Goal: Task Accomplishment & Management: Manage account settings

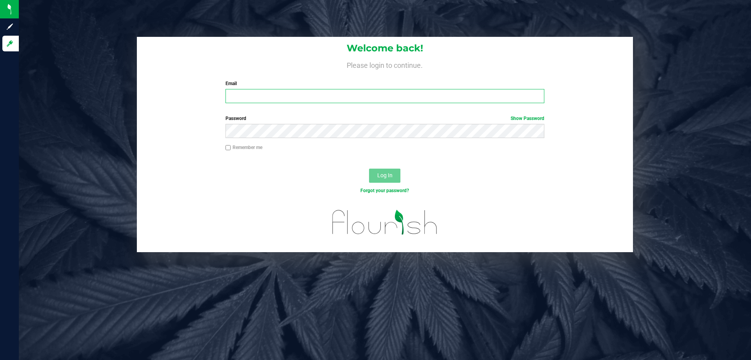
click at [288, 92] on input "Email" at bounding box center [384, 96] width 319 height 14
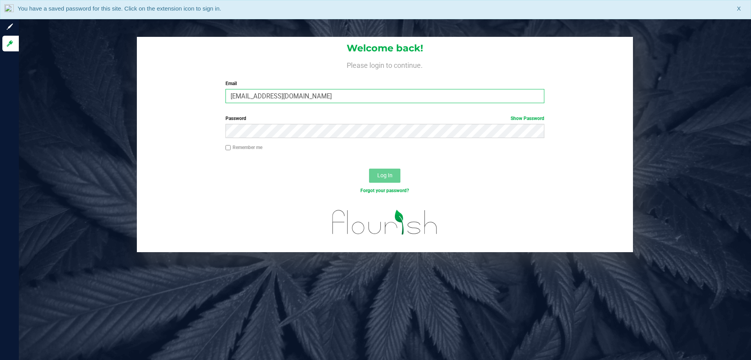
type input "[EMAIL_ADDRESS][DOMAIN_NAME]"
click at [369, 169] on button "Log In" at bounding box center [384, 176] width 31 height 14
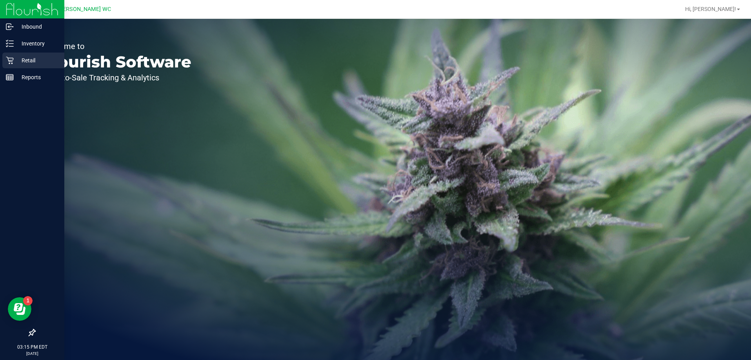
click at [3, 59] on div "Retail" at bounding box center [33, 61] width 62 height 16
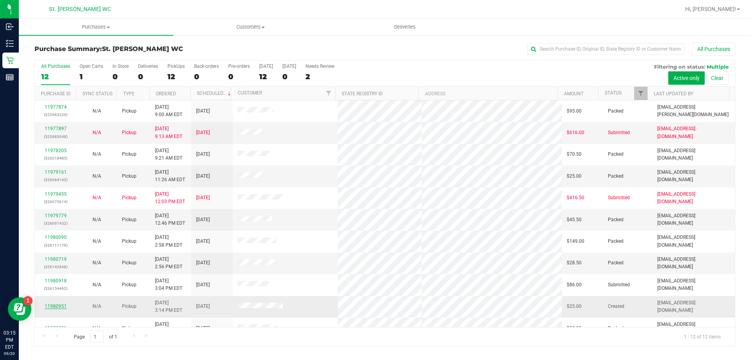
click at [49, 305] on link "11980951" at bounding box center [56, 305] width 22 height 5
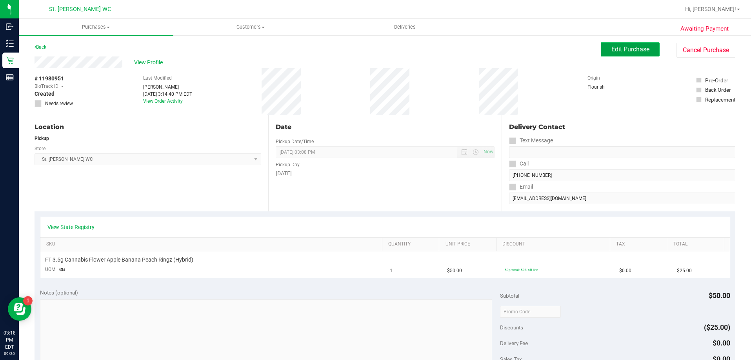
click at [609, 54] on button "Edit Purchase" at bounding box center [629, 49] width 59 height 14
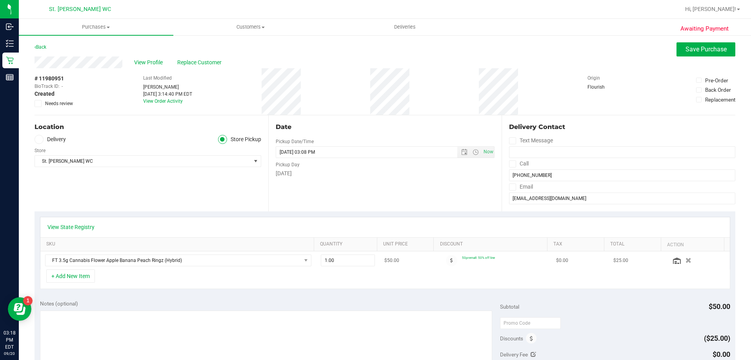
scroll to position [39, 0]
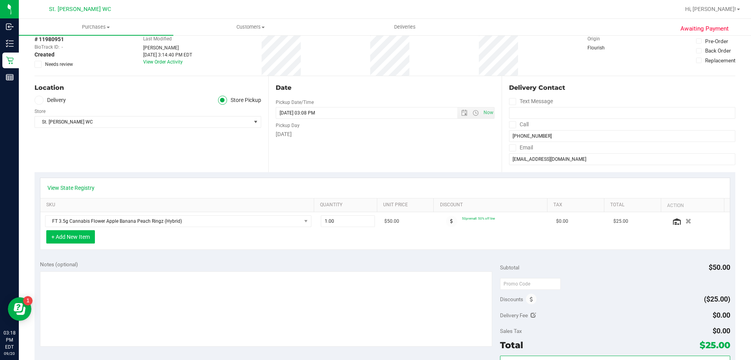
click at [70, 234] on button "+ Add New Item" at bounding box center [70, 236] width 49 height 13
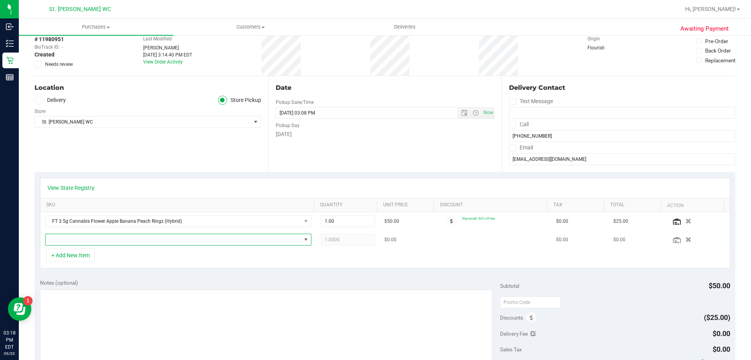
click at [124, 241] on span "NO DATA FOUND" at bounding box center [173, 239] width 256 height 11
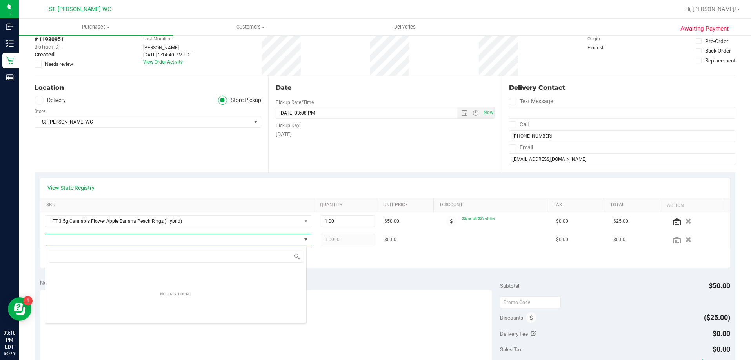
scroll to position [12, 259]
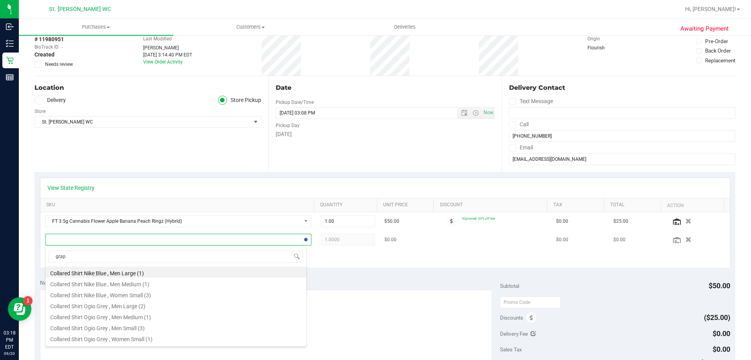
type input "grape"
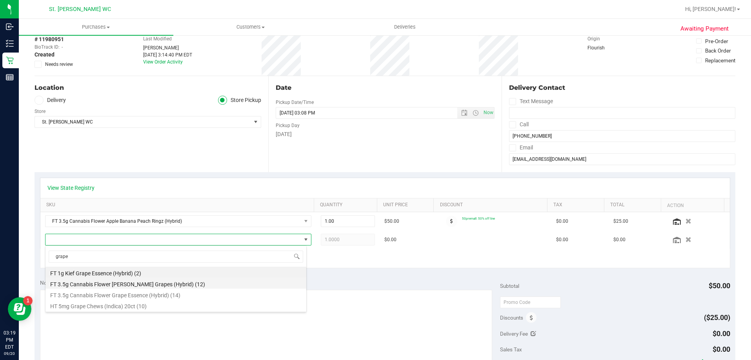
click at [143, 286] on li "FT 3.5g Cannabis Flower [PERSON_NAME] Grapes (Hybrid) (12)" at bounding box center [175, 282] width 261 height 11
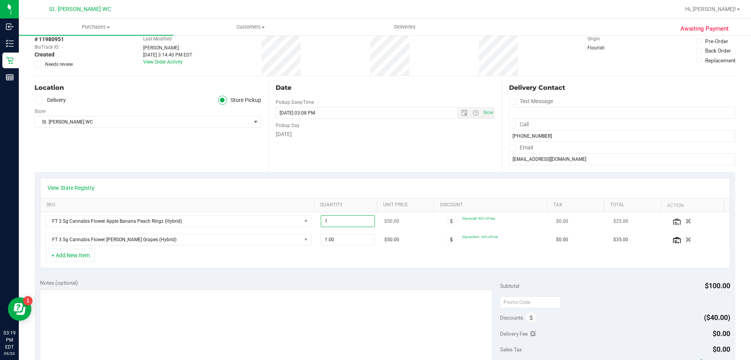
click at [341, 221] on span "1.00 1" at bounding box center [348, 221] width 54 height 12
click at [341, 221] on input "1" at bounding box center [347, 221] width 53 height 11
click at [218, 176] on div "View State Registry SKU Quantity Unit Price Discount Tax Total Action FT 3.5g C…" at bounding box center [384, 223] width 700 height 102
click at [685, 240] on icon "button" at bounding box center [688, 240] width 7 height 6
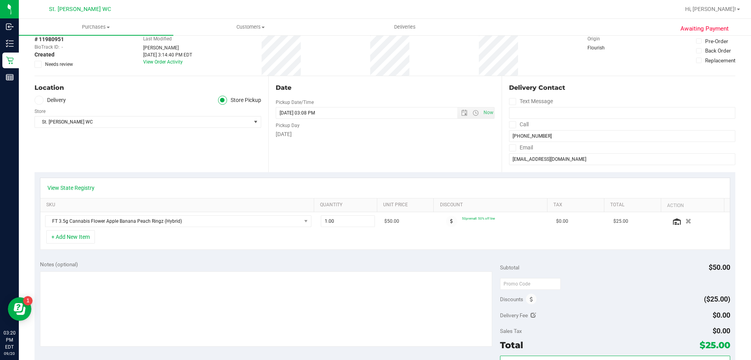
click at [82, 244] on div "+ Add New Item" at bounding box center [385, 240] width 690 height 20
click at [80, 240] on button "+ Add New Item" at bounding box center [70, 236] width 49 height 13
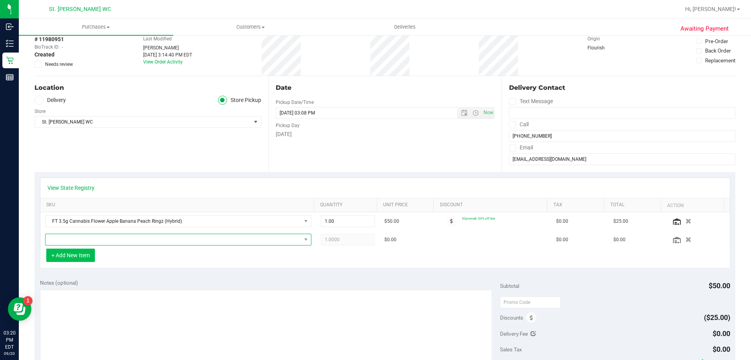
click at [80, 240] on span "NO DATA FOUND" at bounding box center [173, 239] width 256 height 11
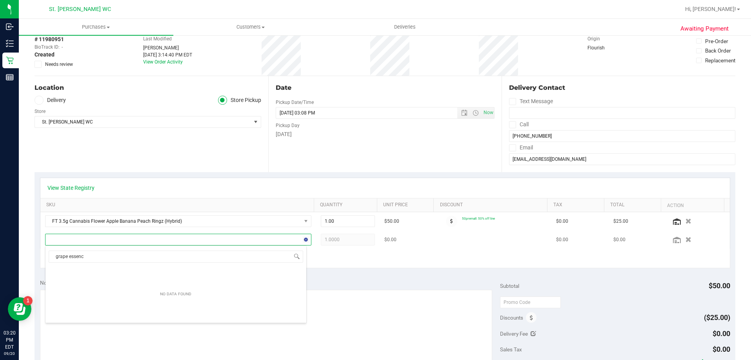
type input "grape essence"
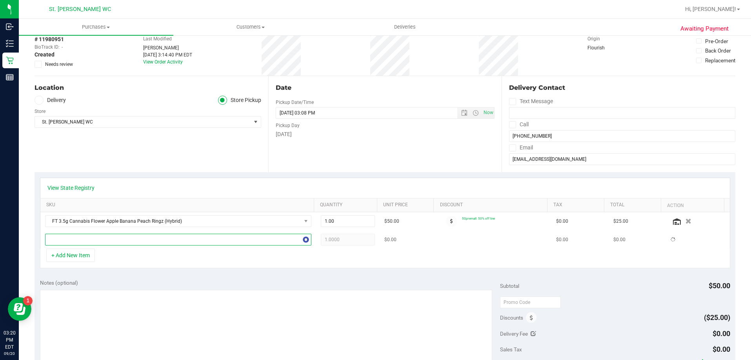
click at [83, 239] on span at bounding box center [173, 239] width 256 height 11
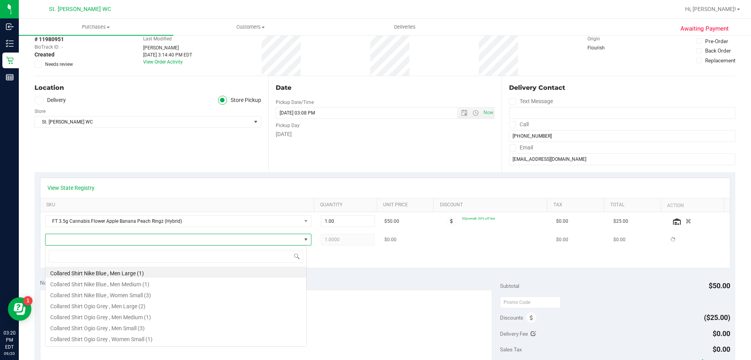
scroll to position [12, 262]
type input "grape"
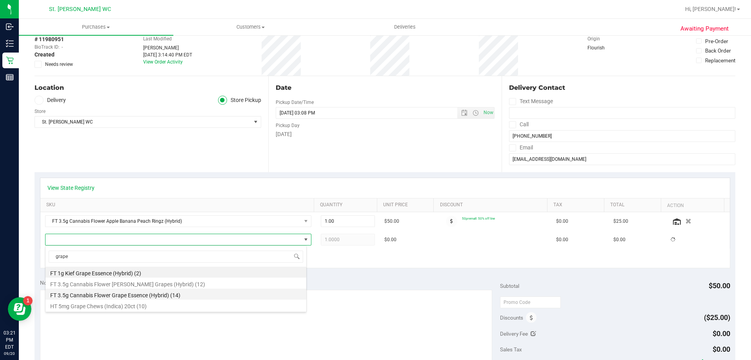
click at [102, 297] on li "FT 3.5g Cannabis Flower Grape Essence (Hybrid) (14)" at bounding box center [175, 293] width 261 height 11
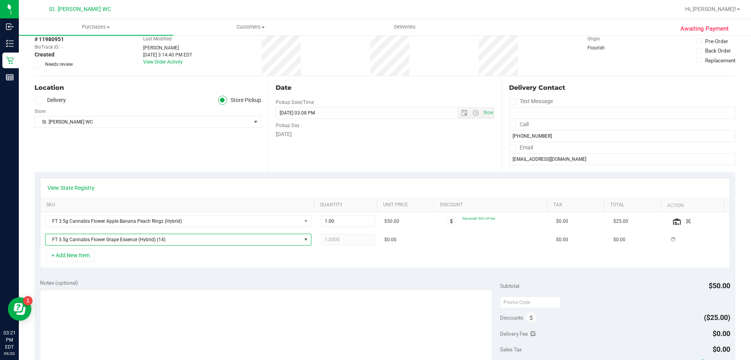
click at [120, 261] on div "+ Add New Item" at bounding box center [385, 258] width 690 height 20
click at [321, 236] on span "1.00 1" at bounding box center [348, 240] width 54 height 12
click at [321, 236] on input "1" at bounding box center [347, 239] width 53 height 11
click at [330, 249] on div "+ Add New Item" at bounding box center [385, 258] width 690 height 20
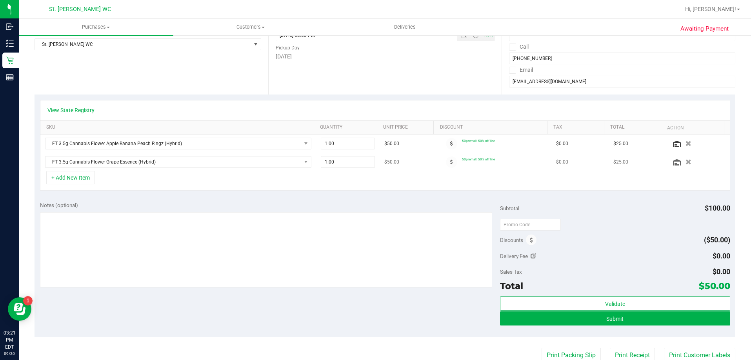
scroll to position [118, 0]
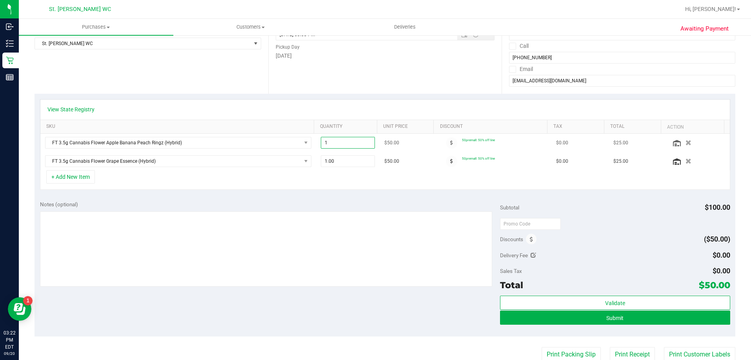
click at [327, 148] on span "1.00 1" at bounding box center [348, 143] width 54 height 12
click at [327, 148] on input "1" at bounding box center [347, 142] width 53 height 11
type input "2"
type input "2.00"
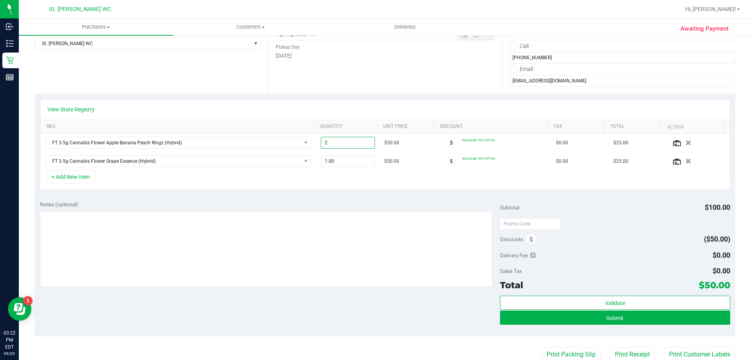
click at [329, 181] on div "+ Add New Item" at bounding box center [385, 180] width 690 height 20
click at [328, 166] on span "1.00 1" at bounding box center [348, 161] width 54 height 12
click at [328, 166] on input "1" at bounding box center [347, 161] width 53 height 11
click at [327, 188] on div "+ Add New Item" at bounding box center [385, 180] width 690 height 20
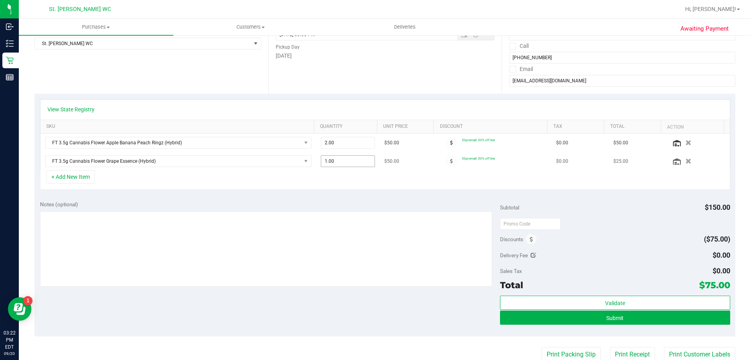
click at [330, 167] on span "1.00 1" at bounding box center [348, 161] width 54 height 12
click at [329, 164] on span "1.00 1" at bounding box center [348, 161] width 54 height 12
click at [329, 164] on input "1" at bounding box center [347, 161] width 53 height 11
type input "2"
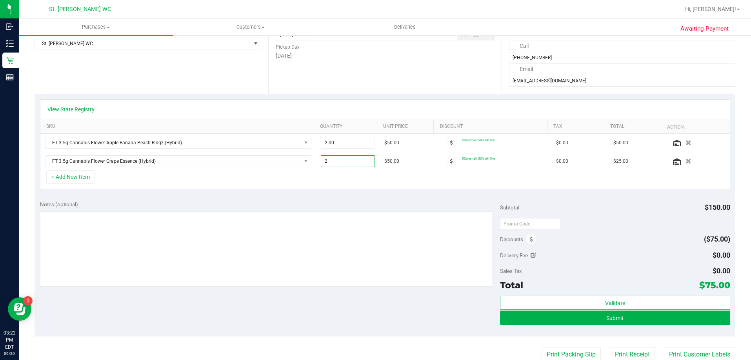
type input "2.00"
click at [328, 176] on div "+ Add New Item" at bounding box center [385, 180] width 690 height 20
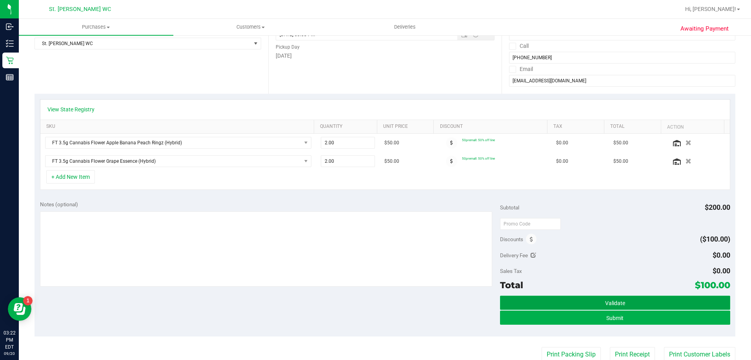
click at [554, 300] on button "Validate" at bounding box center [615, 303] width 230 height 14
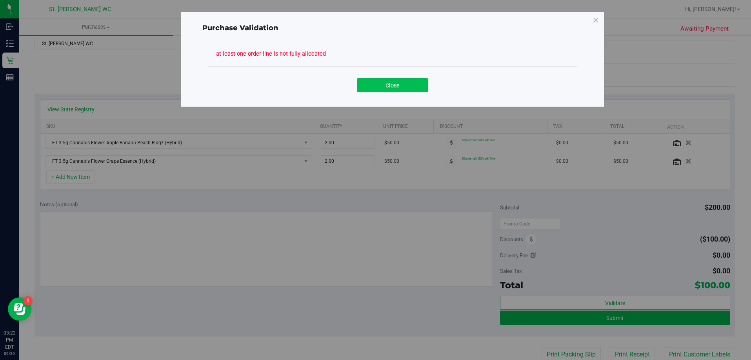
click at [390, 90] on button "Close" at bounding box center [392, 85] width 71 height 14
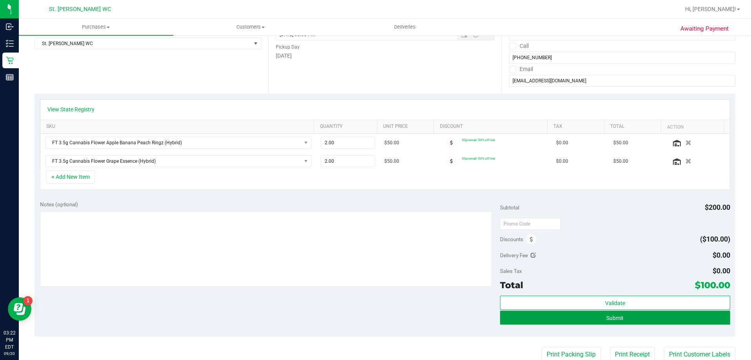
click at [560, 322] on button "Submit" at bounding box center [615, 317] width 230 height 14
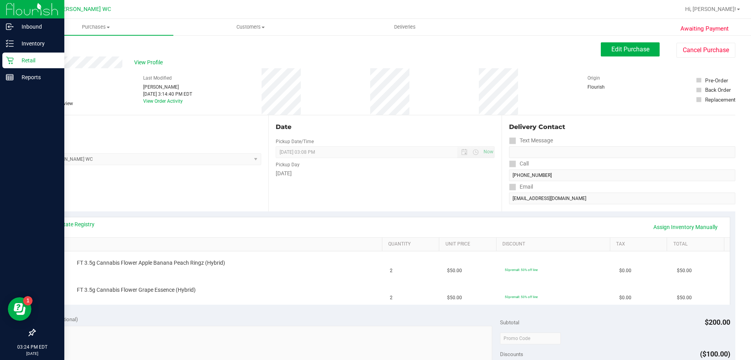
click at [12, 54] on div "Retail" at bounding box center [33, 61] width 62 height 16
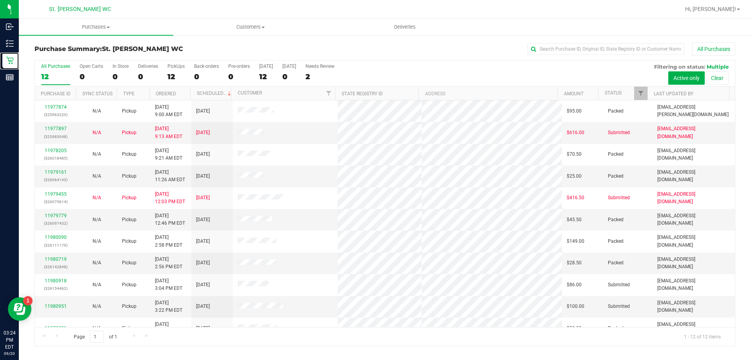
scroll to position [34, 0]
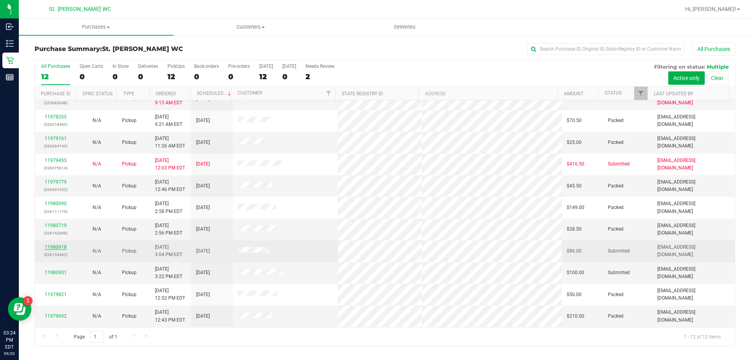
click at [61, 245] on link "11980918" at bounding box center [56, 246] width 22 height 5
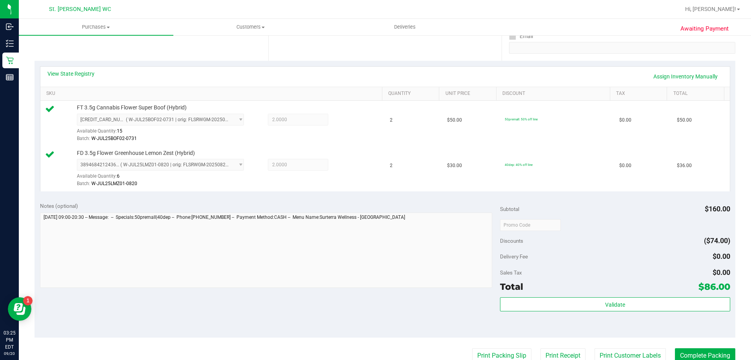
scroll to position [235, 0]
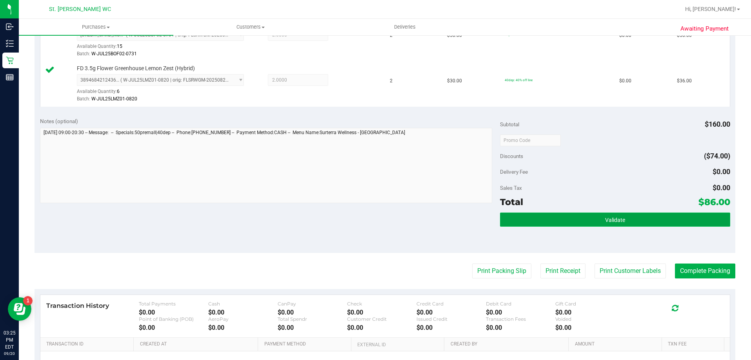
click at [627, 222] on button "Validate" at bounding box center [615, 219] width 230 height 14
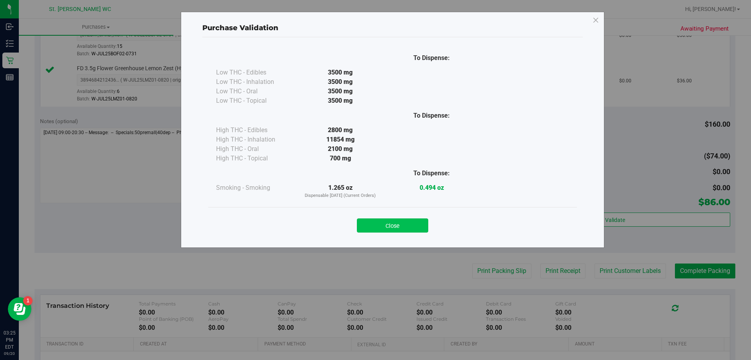
click at [412, 223] on button "Close" at bounding box center [392, 225] width 71 height 14
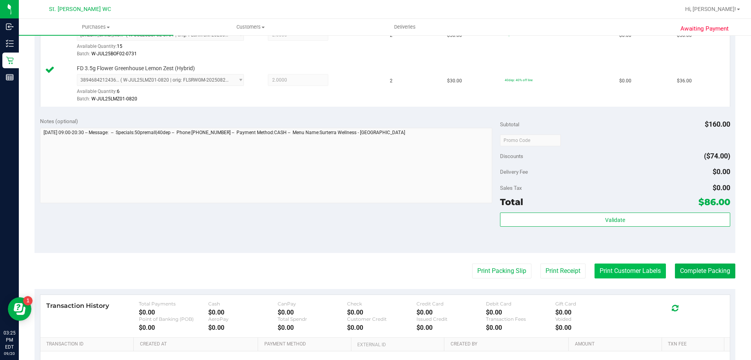
click at [602, 268] on button "Print Customer Labels" at bounding box center [629, 270] width 71 height 15
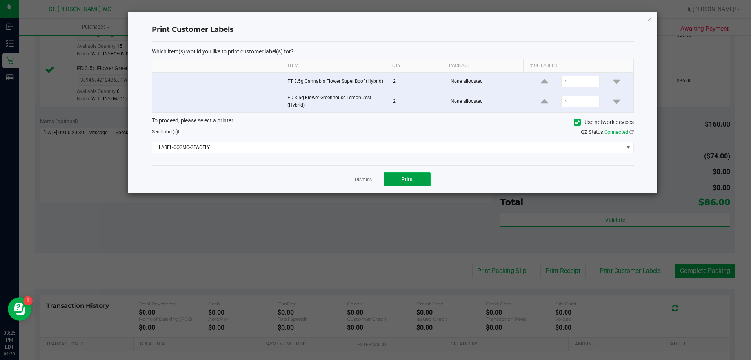
click at [421, 184] on button "Print" at bounding box center [406, 179] width 47 height 14
click at [356, 168] on div "Dismiss Print" at bounding box center [393, 178] width 482 height 27
click at [357, 179] on link "Dismiss" at bounding box center [363, 179] width 17 height 7
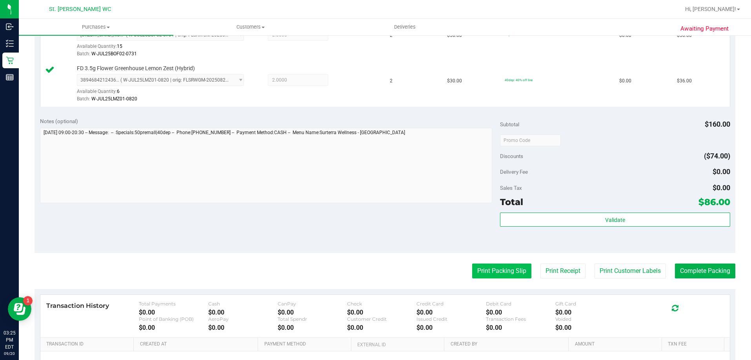
click at [488, 271] on button "Print Packing Slip" at bounding box center [501, 270] width 59 height 15
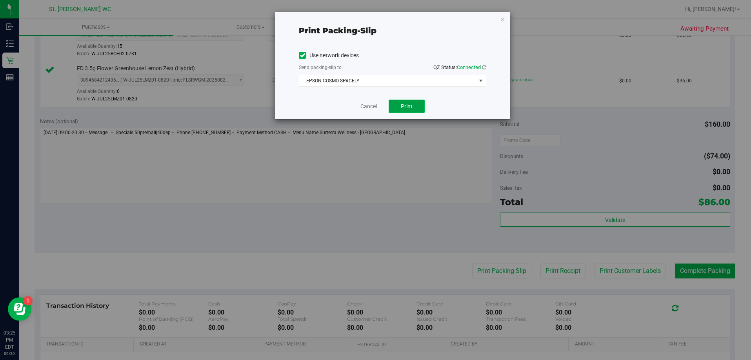
click at [400, 112] on button "Print" at bounding box center [406, 106] width 36 height 13
click at [363, 102] on div "Cancel Print" at bounding box center [392, 106] width 187 height 26
click at [363, 103] on link "Cancel" at bounding box center [368, 106] width 16 height 8
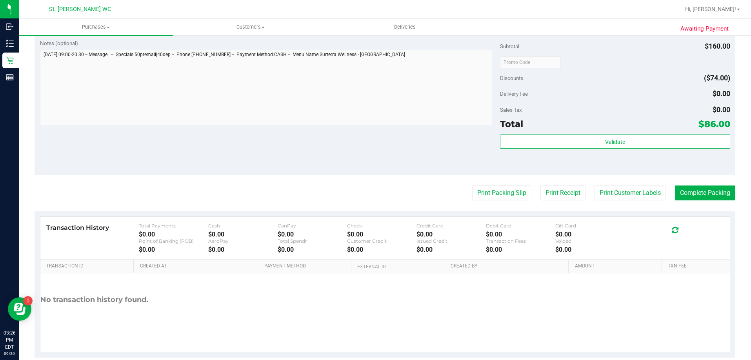
scroll to position [314, 0]
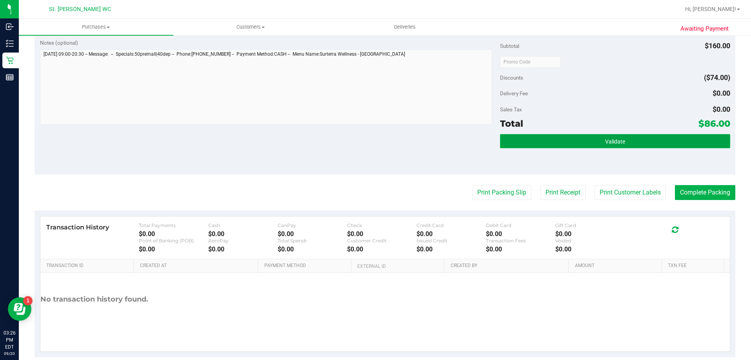
click at [687, 146] on button "Validate" at bounding box center [615, 141] width 230 height 14
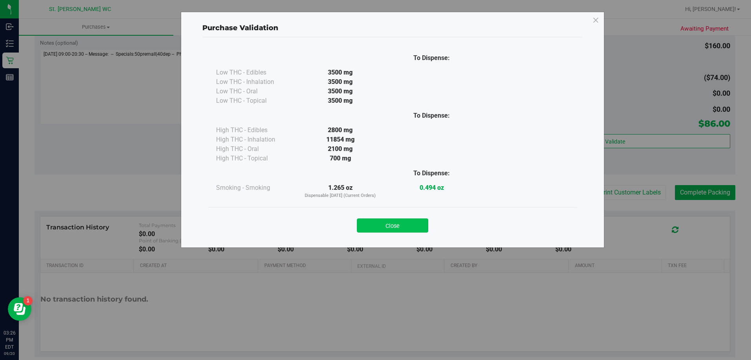
click at [413, 222] on button "Close" at bounding box center [392, 225] width 71 height 14
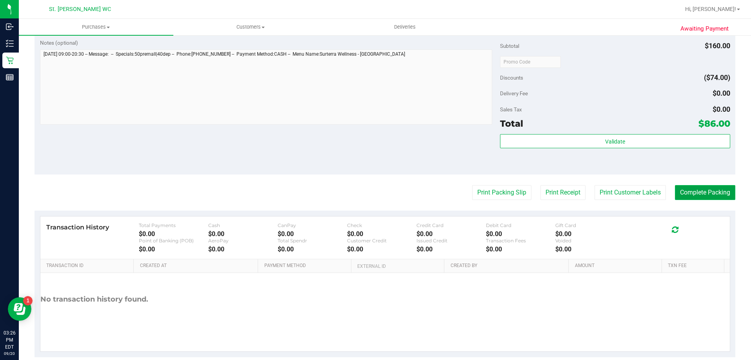
click at [696, 188] on button "Complete Packing" at bounding box center [705, 192] width 60 height 15
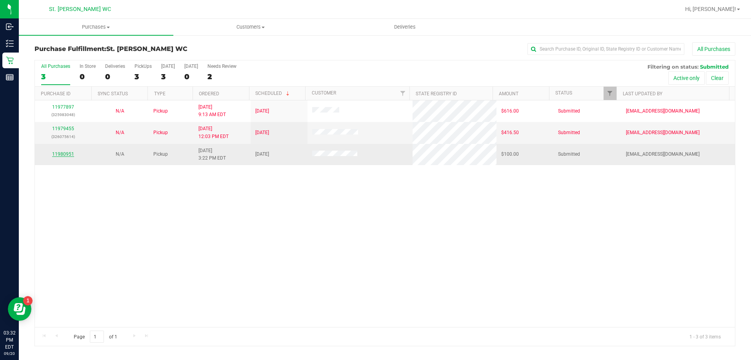
click at [65, 154] on link "11980951" at bounding box center [63, 153] width 22 height 5
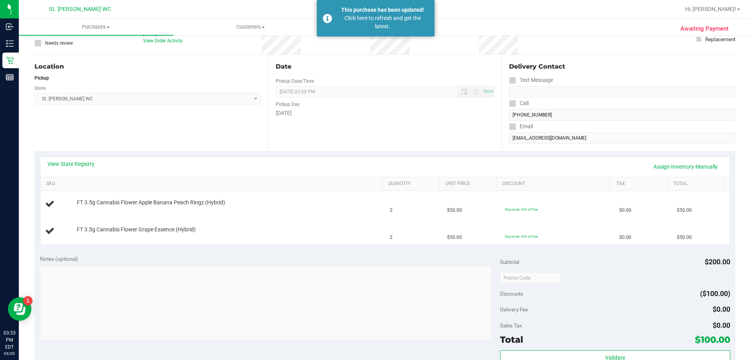
scroll to position [118, 0]
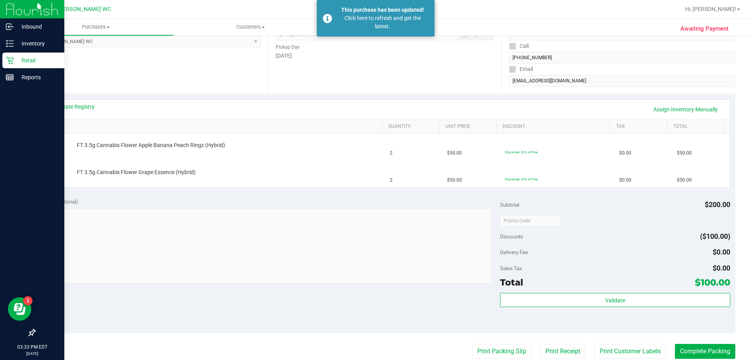
click at [7, 59] on icon at bounding box center [10, 60] width 8 height 8
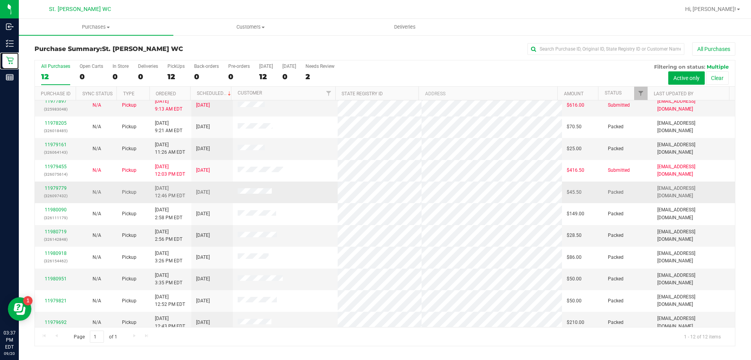
scroll to position [34, 0]
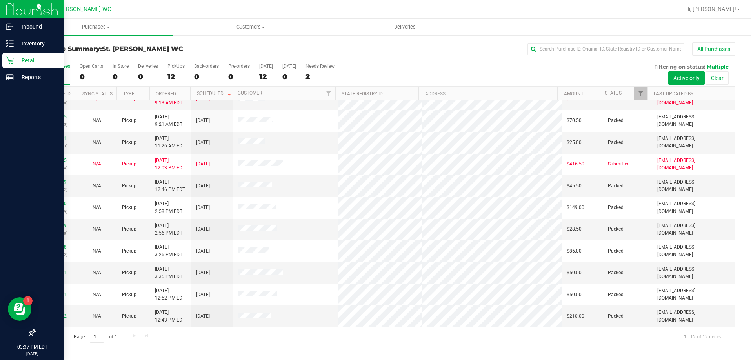
click at [7, 59] on icon at bounding box center [10, 60] width 8 height 8
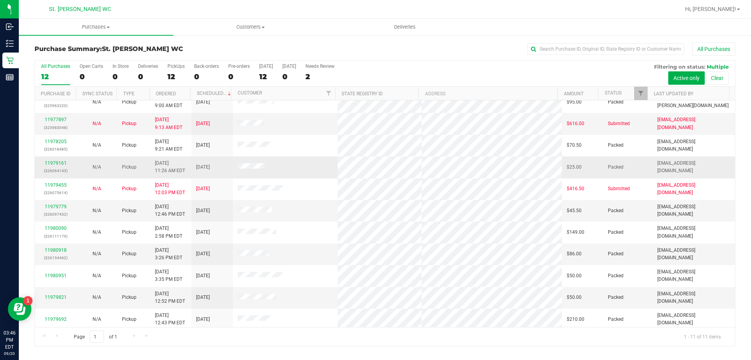
scroll to position [12, 0]
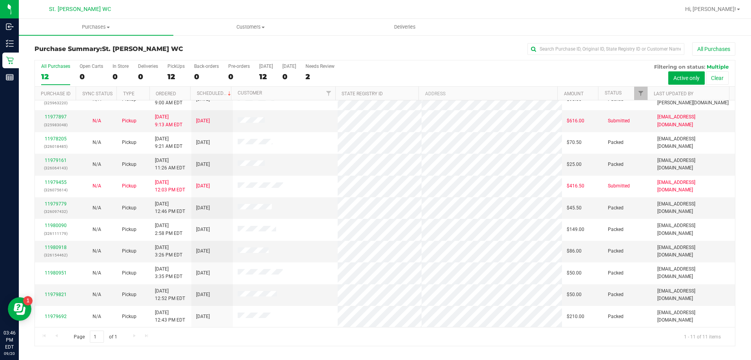
click at [468, 53] on div "All Purchases" at bounding box center [501, 48] width 467 height 13
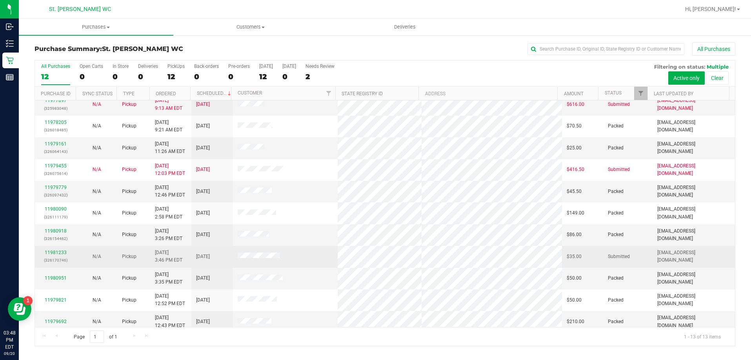
scroll to position [55, 0]
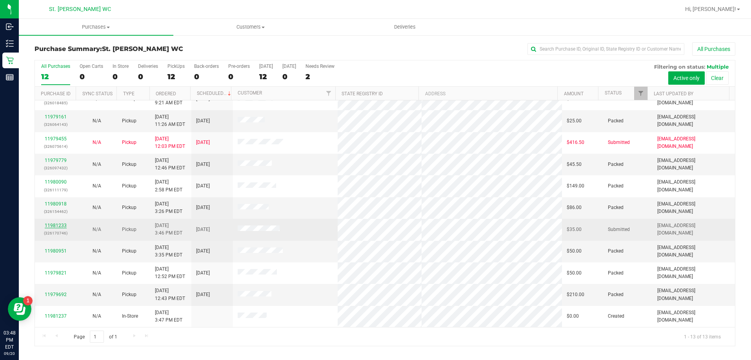
click at [45, 227] on link "11981233" at bounding box center [56, 225] width 22 height 5
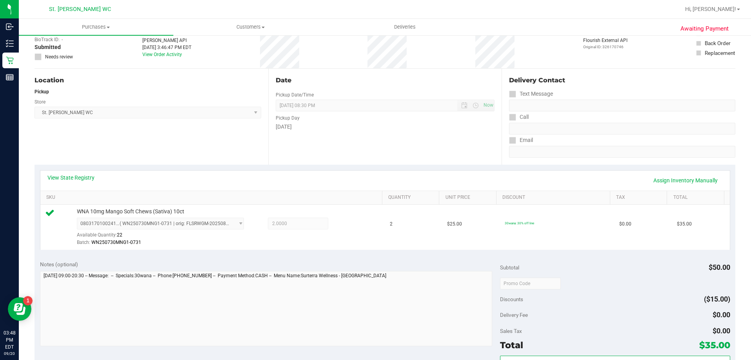
scroll to position [78, 0]
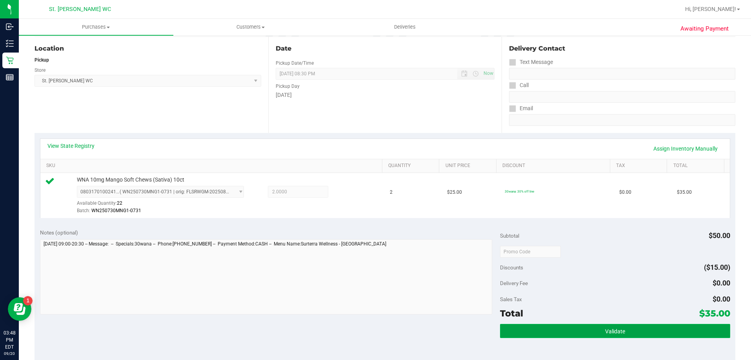
click at [561, 328] on button "Validate" at bounding box center [615, 331] width 230 height 14
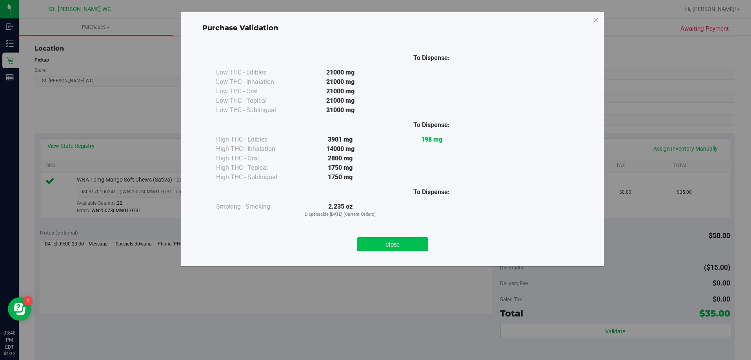
click at [420, 246] on button "Close" at bounding box center [392, 244] width 71 height 14
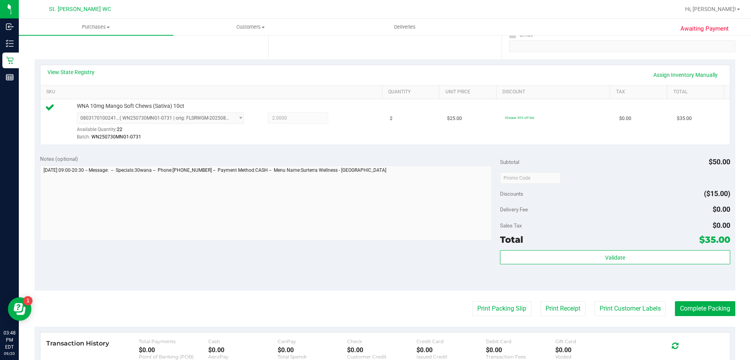
scroll to position [281, 0]
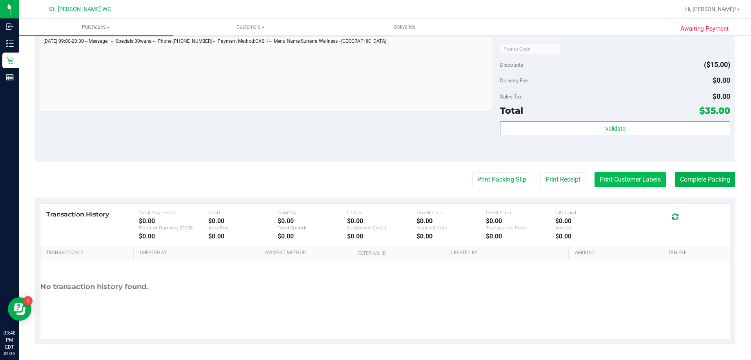
click at [601, 183] on button "Print Customer Labels" at bounding box center [629, 179] width 71 height 15
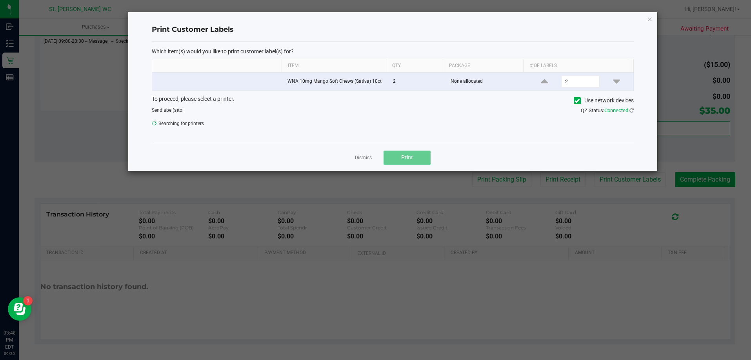
click at [409, 160] on span "Print" at bounding box center [407, 157] width 12 height 6
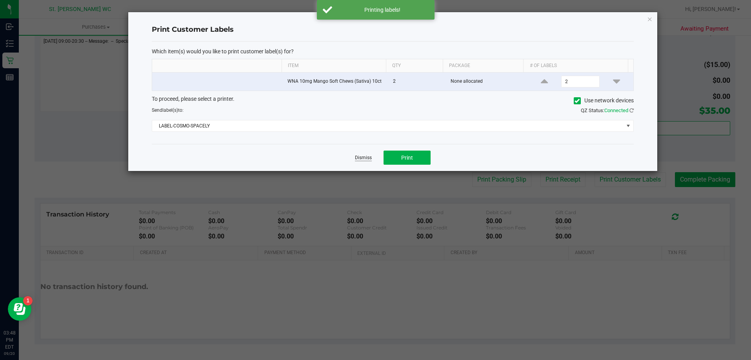
click at [362, 157] on link "Dismiss" at bounding box center [363, 157] width 17 height 7
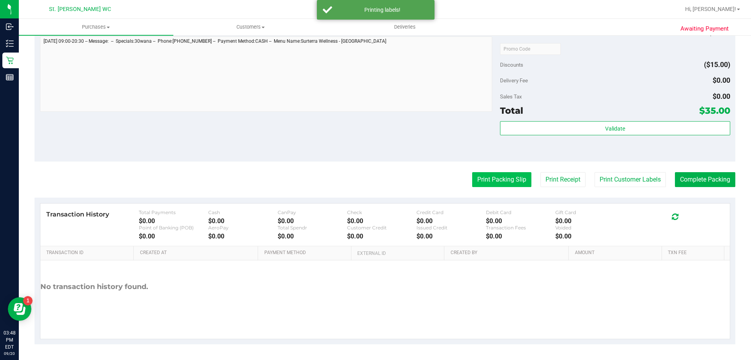
click at [487, 180] on button "Print Packing Slip" at bounding box center [501, 179] width 59 height 15
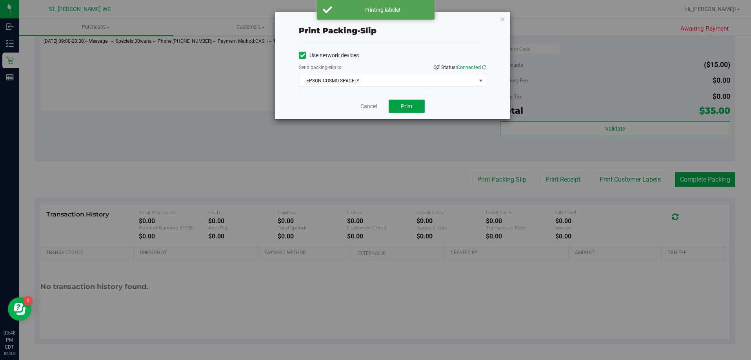
click at [403, 105] on span "Print" at bounding box center [407, 106] width 12 height 6
click at [364, 85] on span "EPSON-COSMO-SPACELY" at bounding box center [387, 80] width 177 height 11
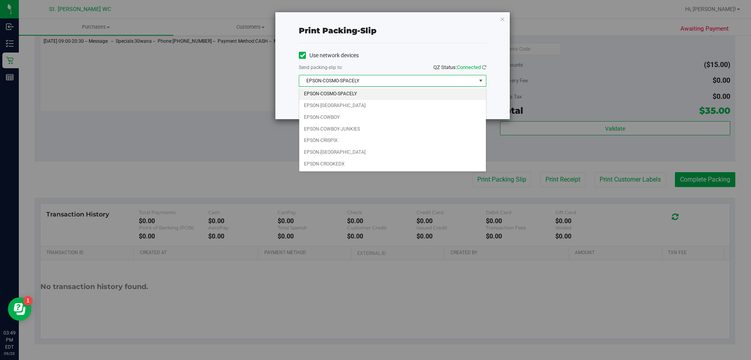
click at [245, 138] on div "Print packing-slip Use network devices Send packing-slip to: QZ Status: Connect…" at bounding box center [378, 180] width 756 height 360
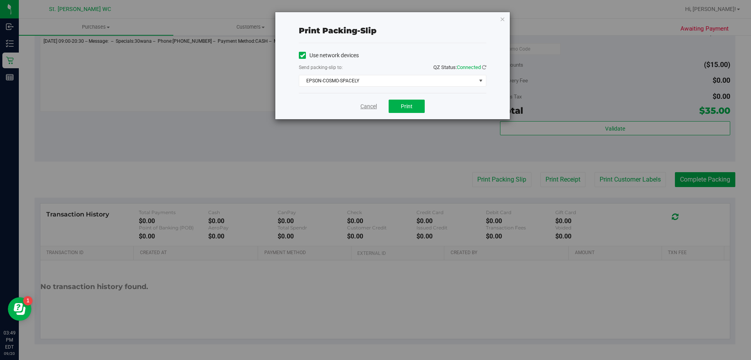
click at [370, 109] on link "Cancel" at bounding box center [368, 106] width 16 height 8
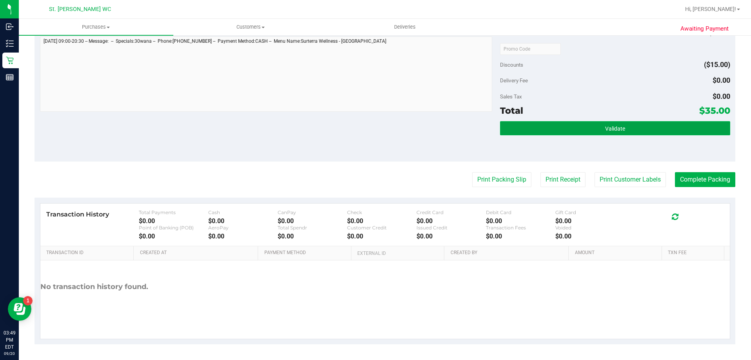
click at [644, 130] on button "Validate" at bounding box center [615, 128] width 230 height 14
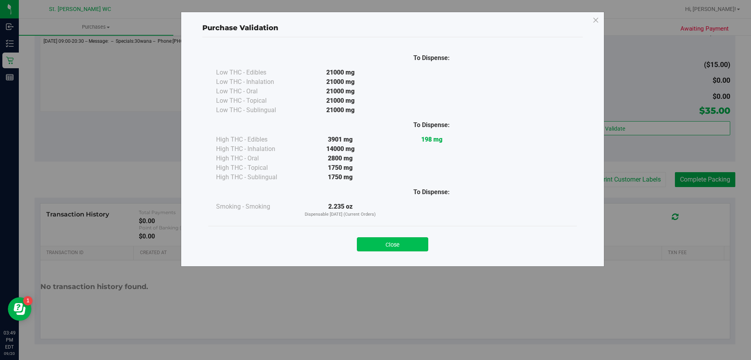
click at [415, 248] on button "Close" at bounding box center [392, 244] width 71 height 14
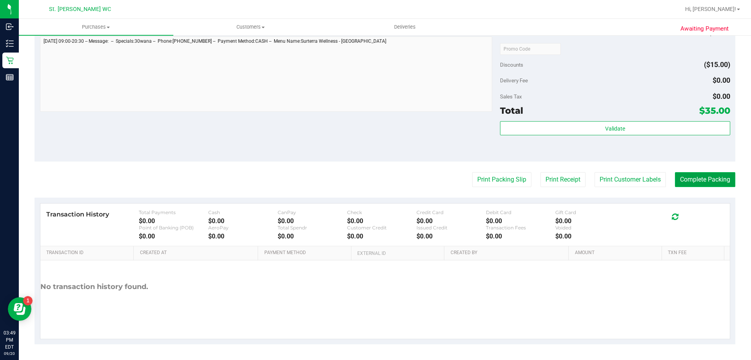
click at [694, 178] on button "Complete Packing" at bounding box center [705, 179] width 60 height 15
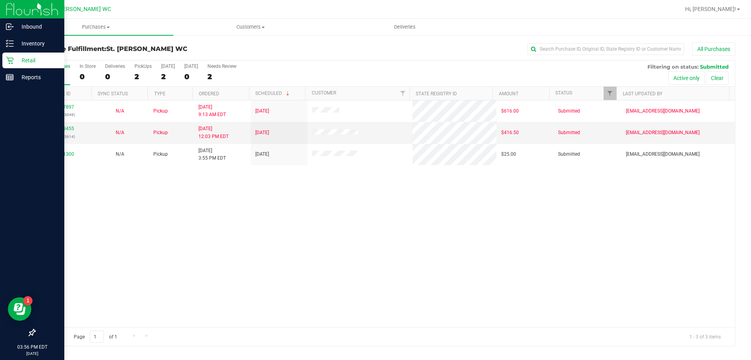
click at [14, 61] on p "Retail" at bounding box center [37, 60] width 47 height 9
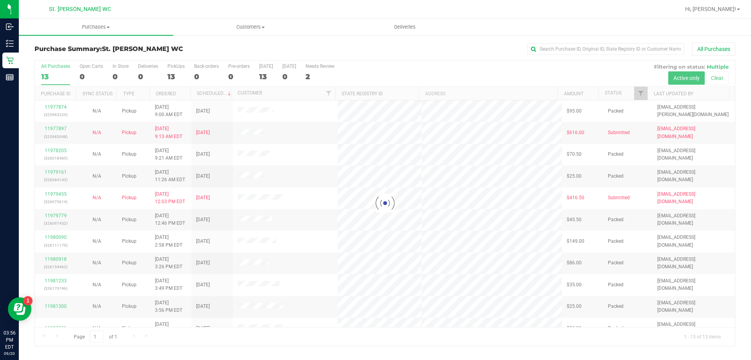
click at [372, 234] on div at bounding box center [385, 202] width 700 height 285
click at [373, 226] on div at bounding box center [385, 202] width 700 height 285
click at [370, 198] on div at bounding box center [385, 202] width 700 height 285
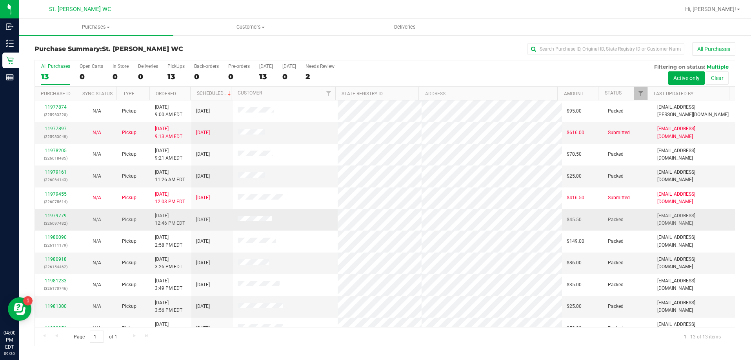
scroll to position [55, 0]
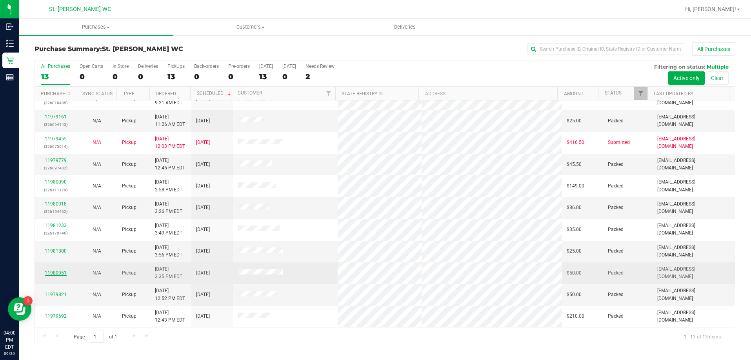
click at [64, 271] on link "11980951" at bounding box center [56, 272] width 22 height 5
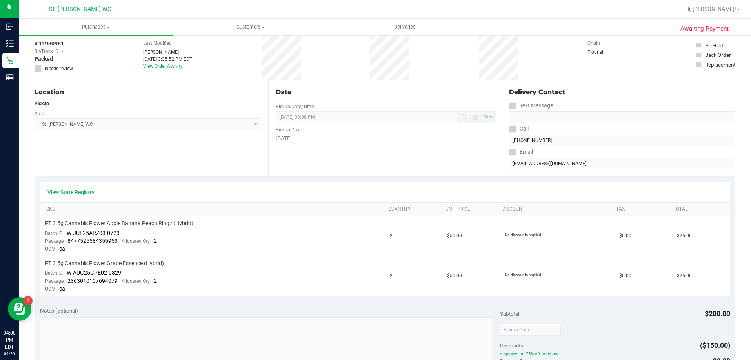
scroll to position [157, 0]
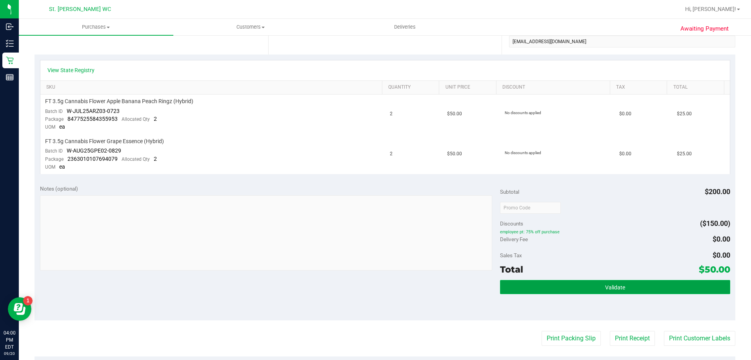
click at [594, 284] on button "Validate" at bounding box center [615, 287] width 230 height 14
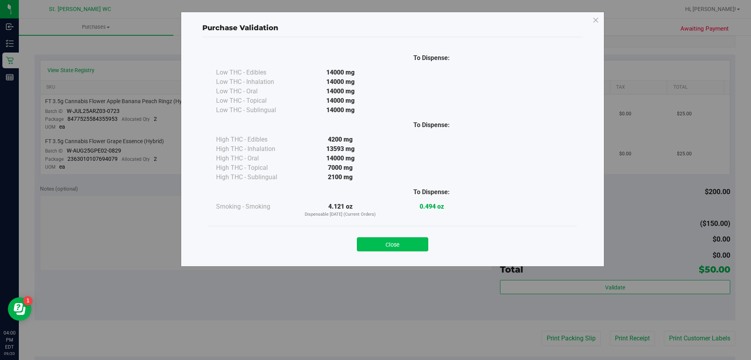
click at [404, 241] on button "Close" at bounding box center [392, 244] width 71 height 14
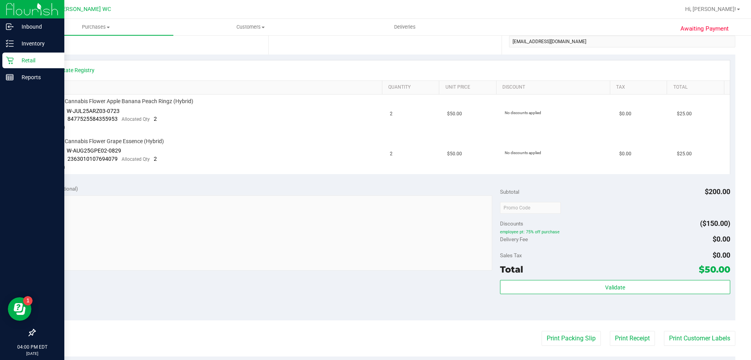
click at [15, 59] on p "Retail" at bounding box center [37, 60] width 47 height 9
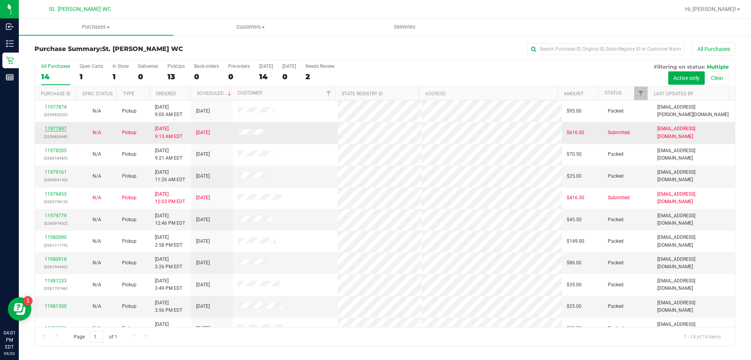
click at [45, 127] on link "11977897" at bounding box center [56, 128] width 22 height 5
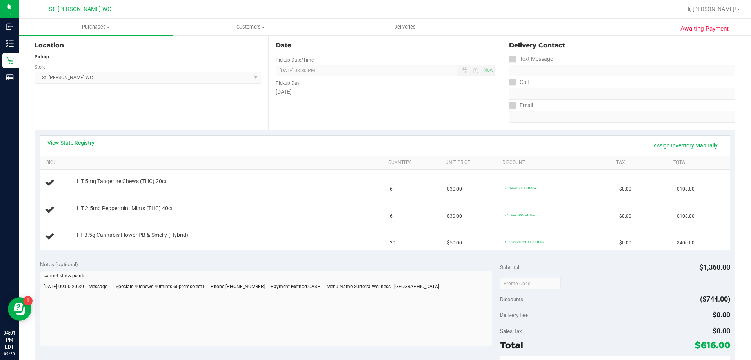
scroll to position [78, 0]
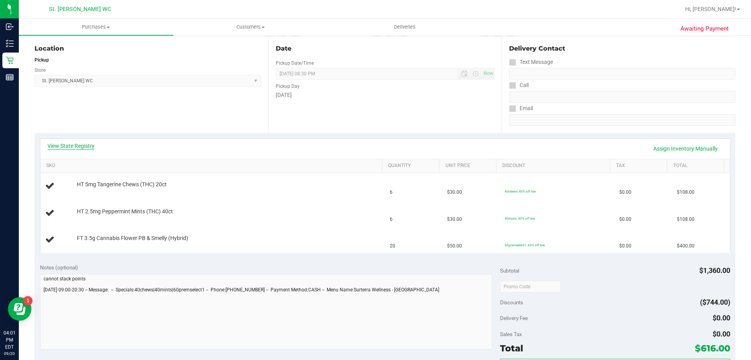
click at [80, 146] on link "View State Registry" at bounding box center [70, 146] width 47 height 8
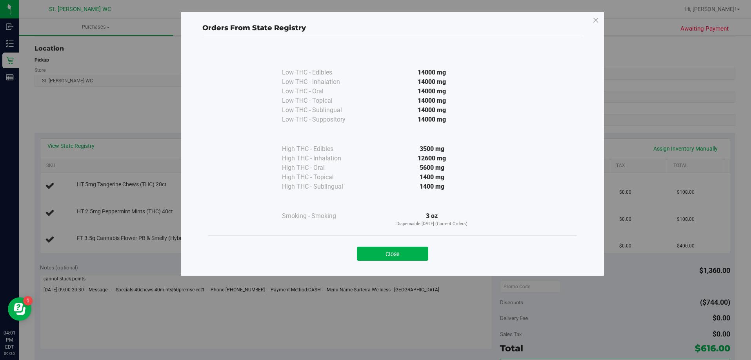
click at [402, 270] on div "Orders From State Registry Low THC - Edibles 14000 mg" at bounding box center [392, 144] width 423 height 264
click at [414, 254] on button "Close" at bounding box center [392, 254] width 71 height 14
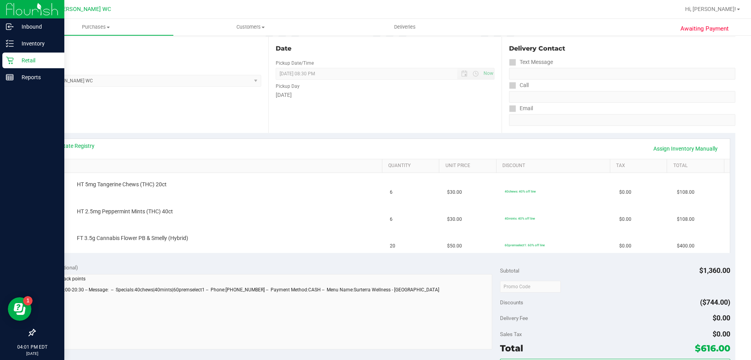
click at [12, 62] on icon at bounding box center [10, 60] width 8 height 8
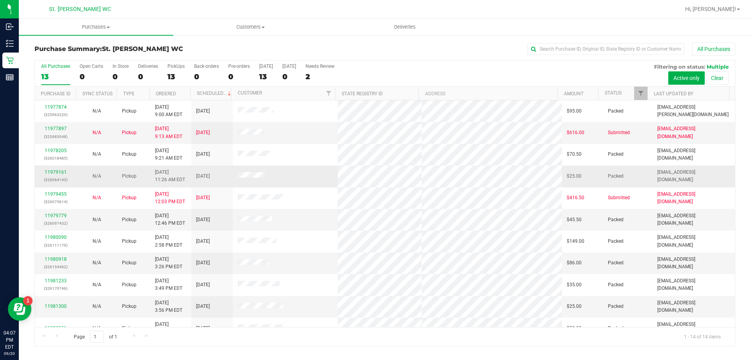
click at [191, 187] on td "[DATE]" at bounding box center [211, 198] width 41 height 22
click at [182, 169] on span "[DATE] 11:26 AM EDT" at bounding box center [170, 176] width 30 height 15
click at [174, 147] on span "[DATE] 9:21 AM EDT" at bounding box center [168, 154] width 27 height 15
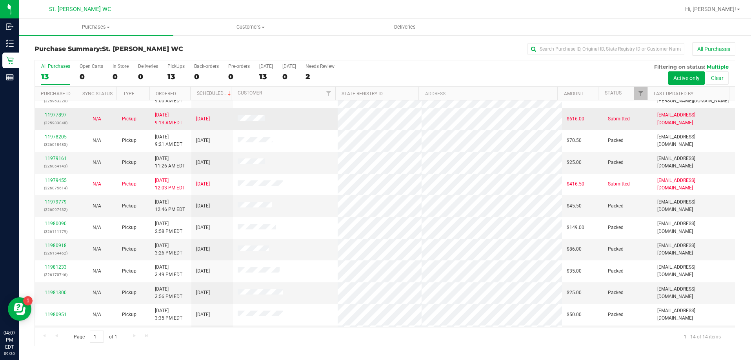
click at [167, 129] on td "[DATE] 9:13 AM EDT" at bounding box center [170, 119] width 41 height 22
click at [158, 107] on td "[DATE] 9:00 AM EDT" at bounding box center [170, 98] width 41 height 22
click at [156, 98] on th "Ordered" at bounding box center [169, 94] width 41 height 14
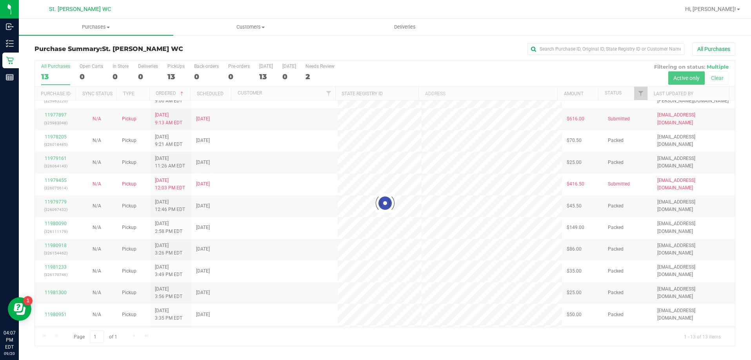
scroll to position [0, 0]
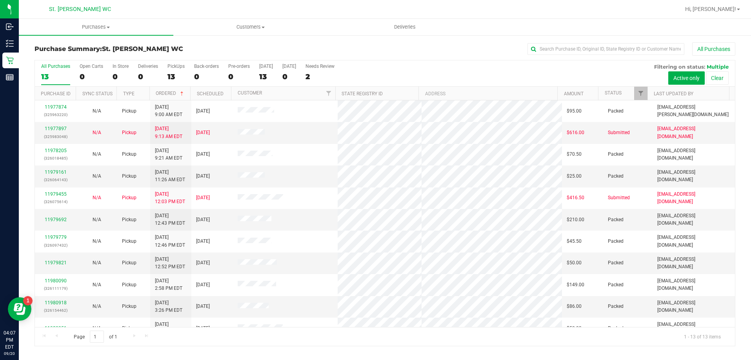
click at [450, 70] on div "All Purchases 13 Open Carts 0 In Store 0 Deliveries 0 PickUps 13 Back-orders 0 …" at bounding box center [385, 73] width 700 height 26
click at [728, 10] on span "Hi, [PERSON_NAME]!" at bounding box center [710, 9] width 51 height 6
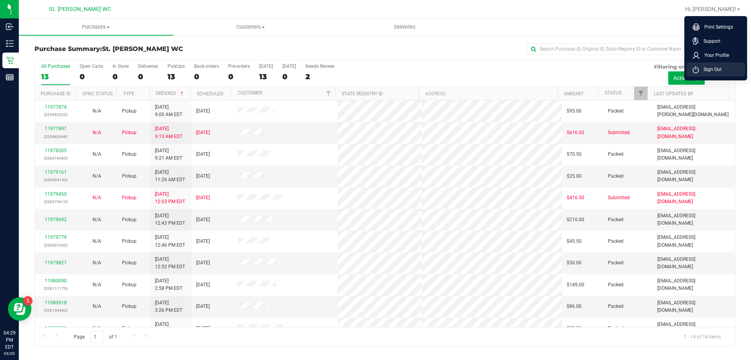
click at [720, 63] on li "Sign Out" at bounding box center [715, 69] width 59 height 14
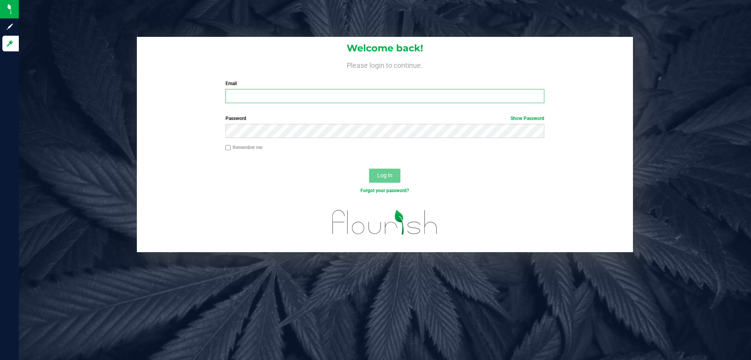
click at [283, 102] on input "Email" at bounding box center [384, 96] width 319 height 14
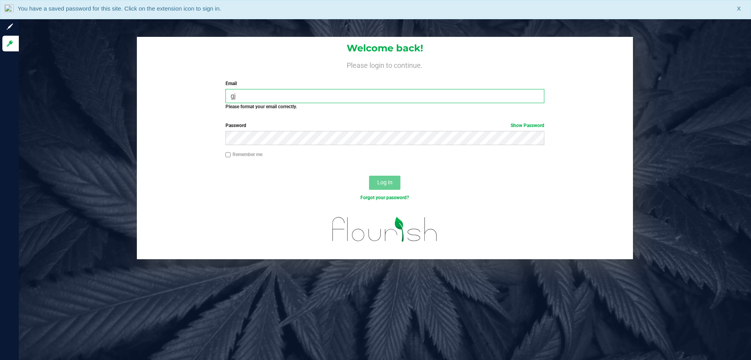
type input "g"
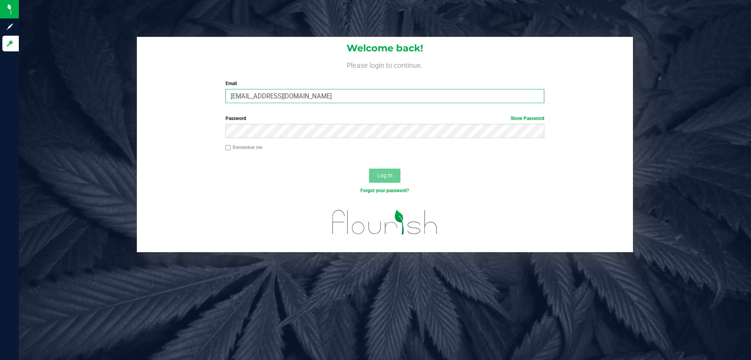
type input "[EMAIL_ADDRESS][DOMAIN_NAME]"
click at [369, 169] on button "Log In" at bounding box center [384, 176] width 31 height 14
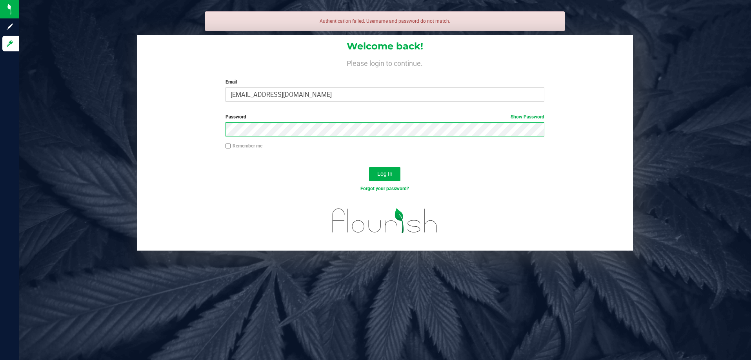
click at [369, 167] on button "Log In" at bounding box center [384, 174] width 31 height 14
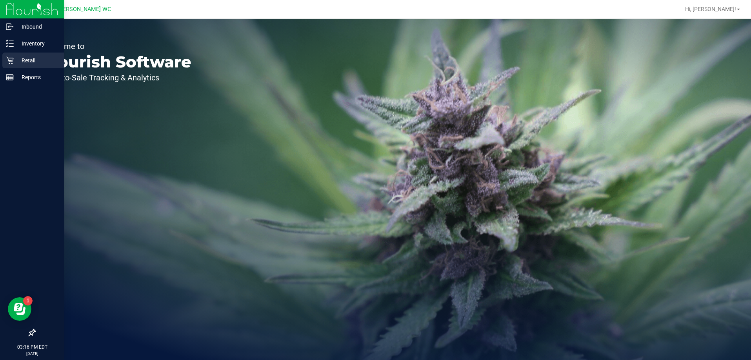
click at [13, 54] on div "Retail" at bounding box center [33, 61] width 62 height 16
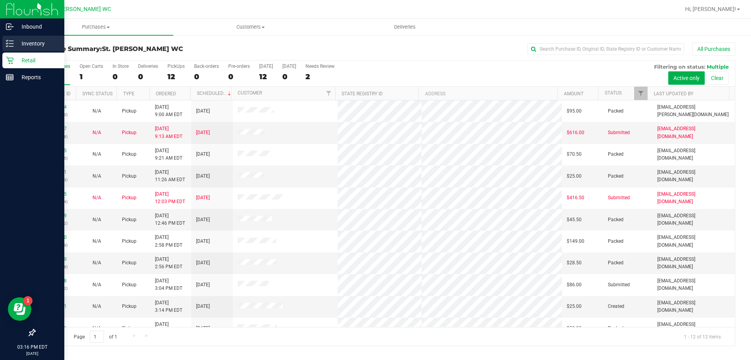
click at [9, 40] on icon at bounding box center [10, 44] width 8 height 8
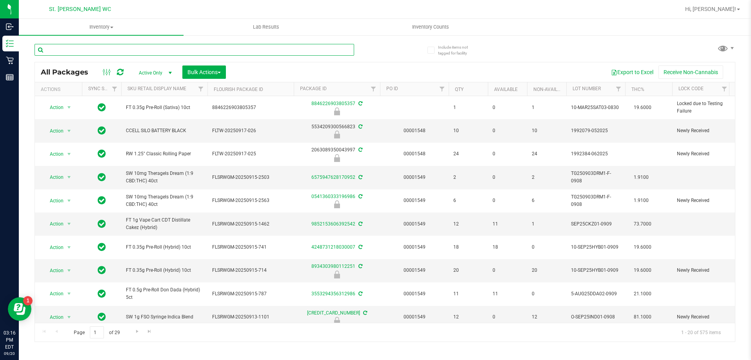
click at [56, 53] on input "text" at bounding box center [193, 50] width 319 height 12
type input "boof"
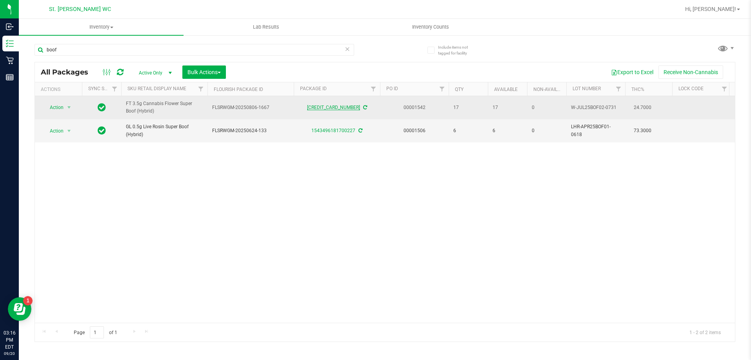
click at [321, 109] on link "[CREDIT_CARD_NUMBER]" at bounding box center [333, 107] width 53 height 5
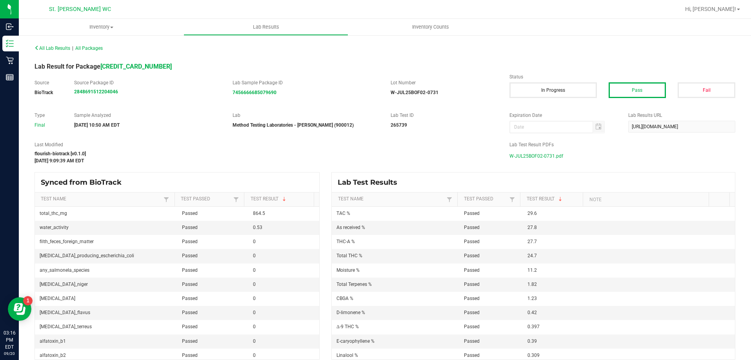
click at [551, 154] on span "W-JUL25BOF02-0731.pdf" at bounding box center [536, 156] width 54 height 12
click at [528, 158] on span "W-JUL25BOF02-0731.pdf" at bounding box center [536, 156] width 54 height 12
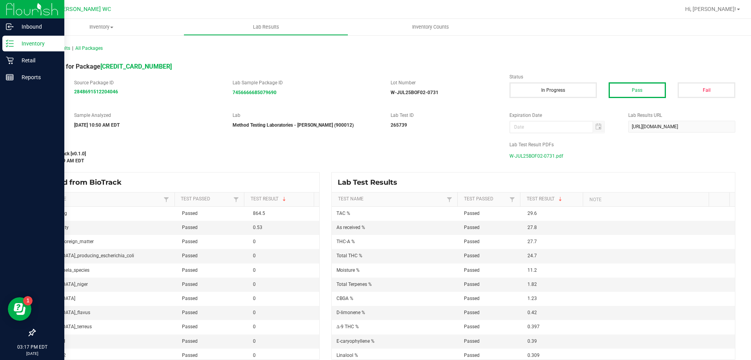
click at [11, 38] on div "Inventory" at bounding box center [33, 44] width 62 height 16
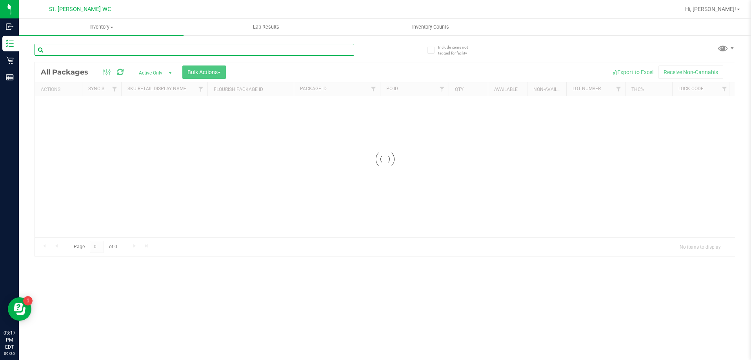
click at [88, 47] on input "text" at bounding box center [193, 50] width 319 height 12
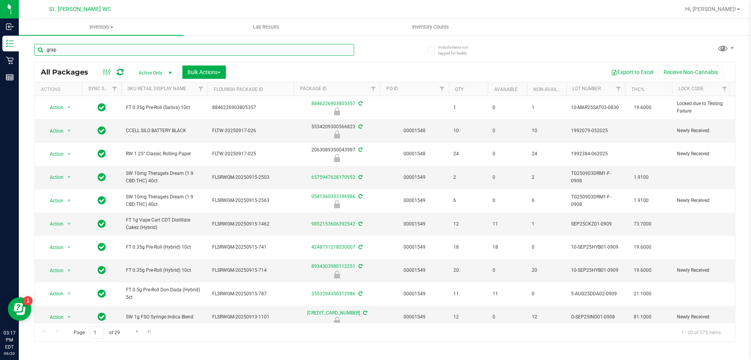
type input "grape"
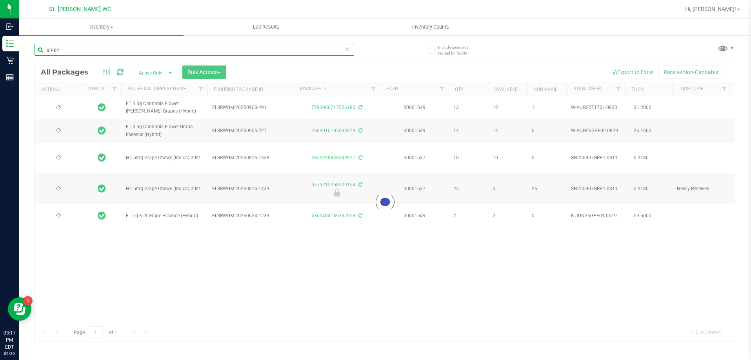
type input "2026-02-17"
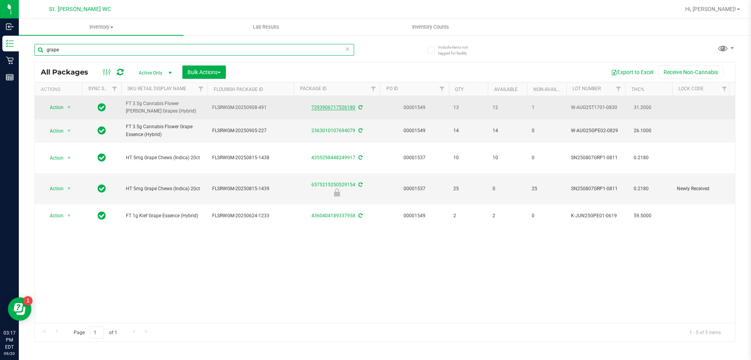
type input "grape"
click at [329, 108] on link "7293906717526180" at bounding box center [333, 107] width 44 height 5
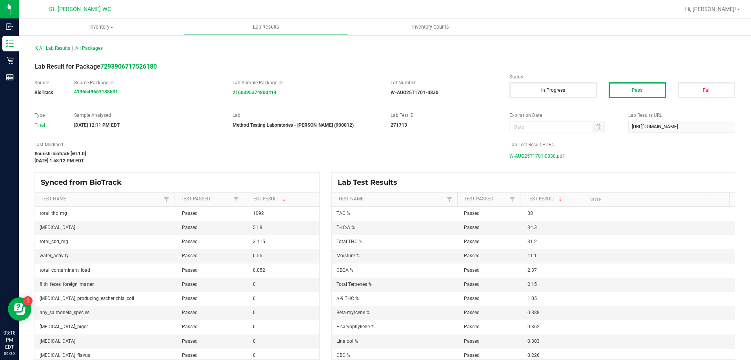
click at [548, 154] on span "W-AUG25T1701-0830.pdf" at bounding box center [536, 156] width 54 height 12
click at [54, 47] on span "All Lab Results" at bounding box center [52, 47] width 36 height 5
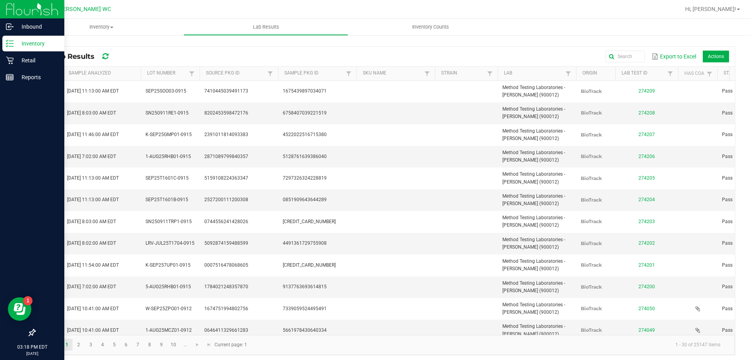
click at [13, 40] on icon at bounding box center [10, 44] width 8 height 8
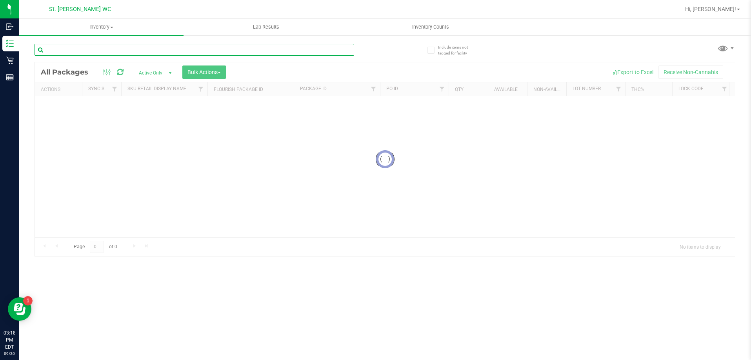
click at [165, 52] on input "text" at bounding box center [193, 50] width 319 height 12
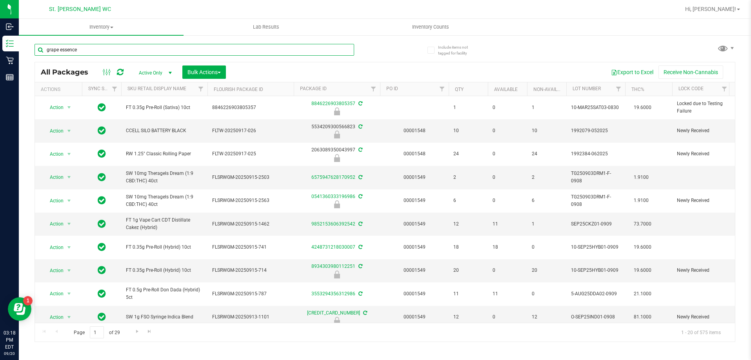
type input "grape essence"
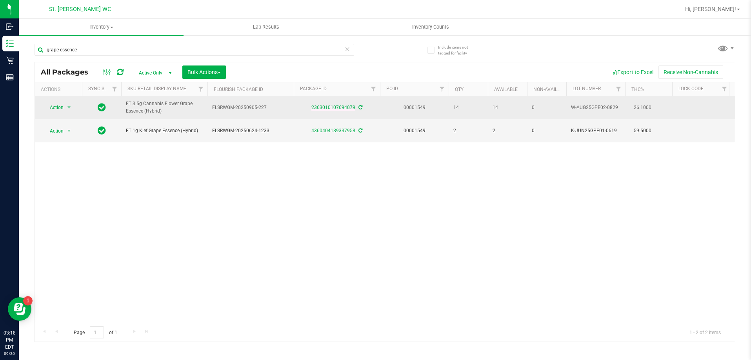
click at [326, 105] on link "2363010107694079" at bounding box center [333, 107] width 44 height 5
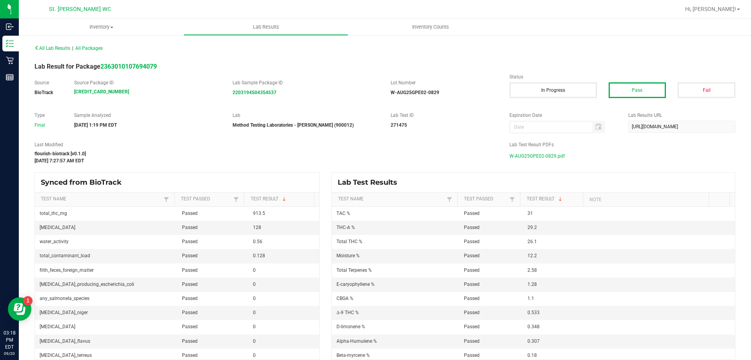
click at [542, 156] on span "W-AUG25GPE02-0829.pdf" at bounding box center [536, 156] width 55 height 12
